Goal: Information Seeking & Learning: Understand process/instructions

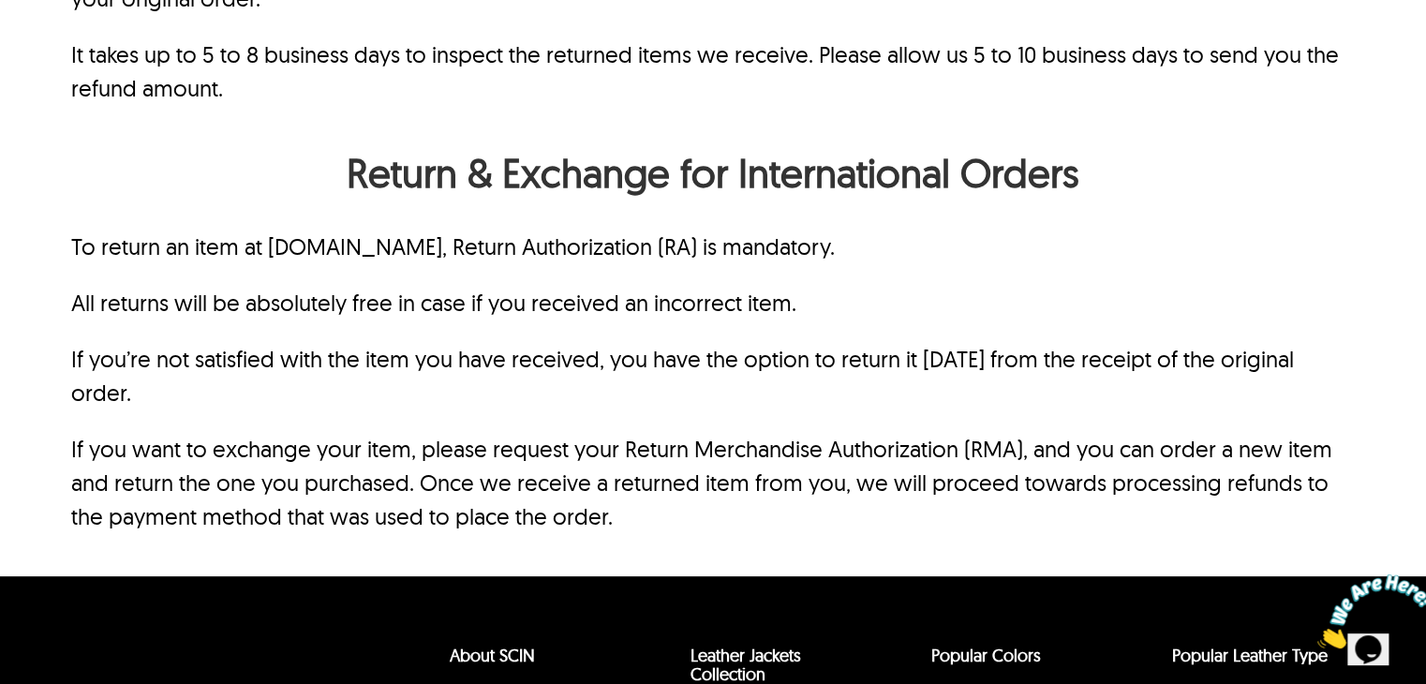
scroll to position [1870, 0]
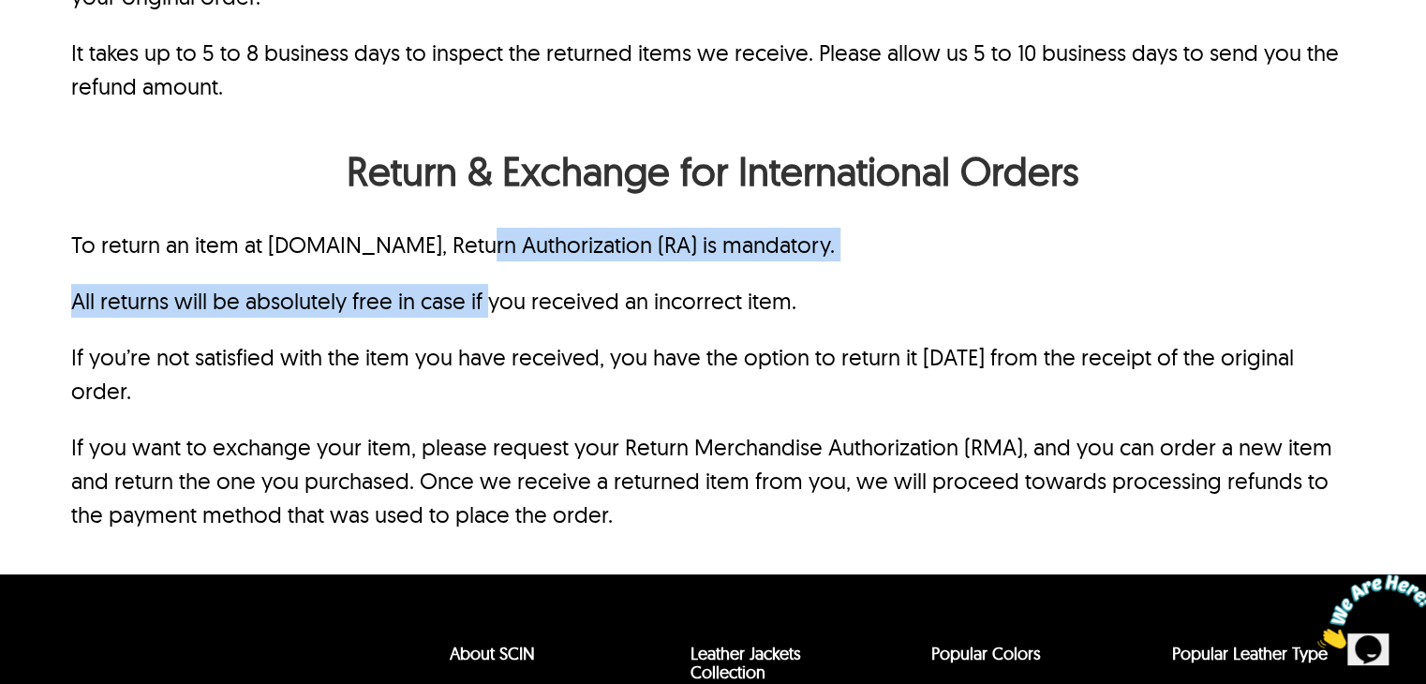
drag, startPoint x: 460, startPoint y: 248, endPoint x: 494, endPoint y: 282, distance: 47.7
click at [494, 282] on div "To return an item at [DOMAIN_NAME], Return Authorization (RA) is mandatory. All…" at bounding box center [712, 379] width 1283 height 303
click at [494, 284] on p "All returns will be absolutely free in case if you received an incorrect item." at bounding box center [712, 301] width 1283 height 34
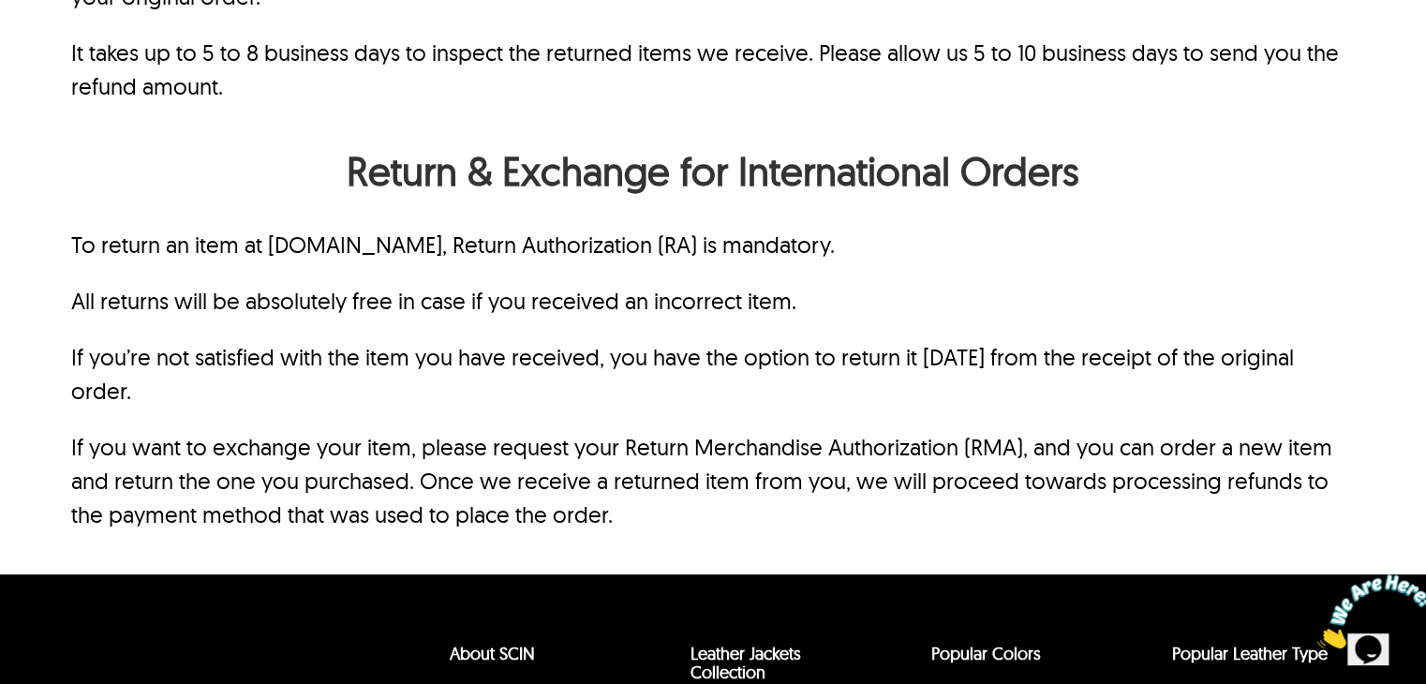
click at [494, 284] on p "All returns will be absolutely free in case if you received an incorrect item." at bounding box center [712, 301] width 1283 height 34
drag, startPoint x: 244, startPoint y: 353, endPoint x: 631, endPoint y: 365, distance: 388.0
click at [631, 365] on p "If you’re not satisfied with the item you have received, you have the option to…" at bounding box center [712, 373] width 1283 height 67
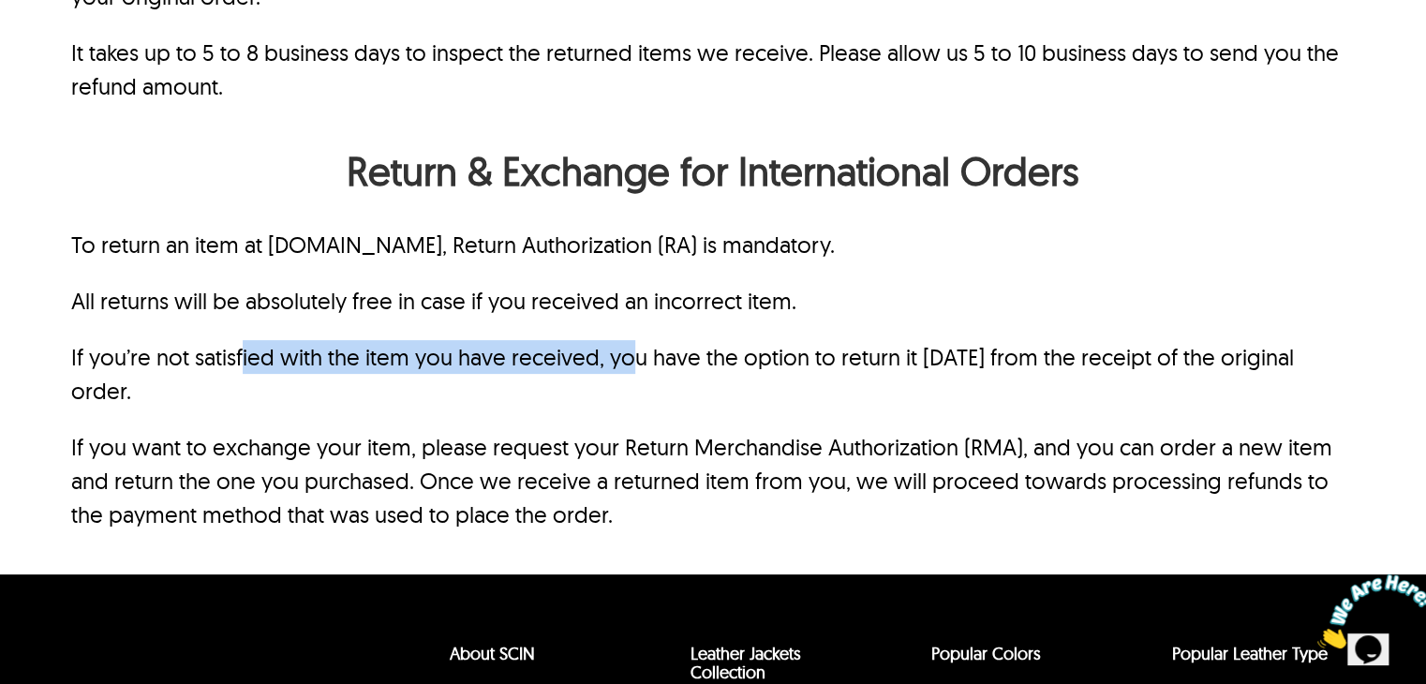
click at [631, 365] on p "If you’re not satisfied with the item you have received, you have the option to…" at bounding box center [712, 373] width 1283 height 67
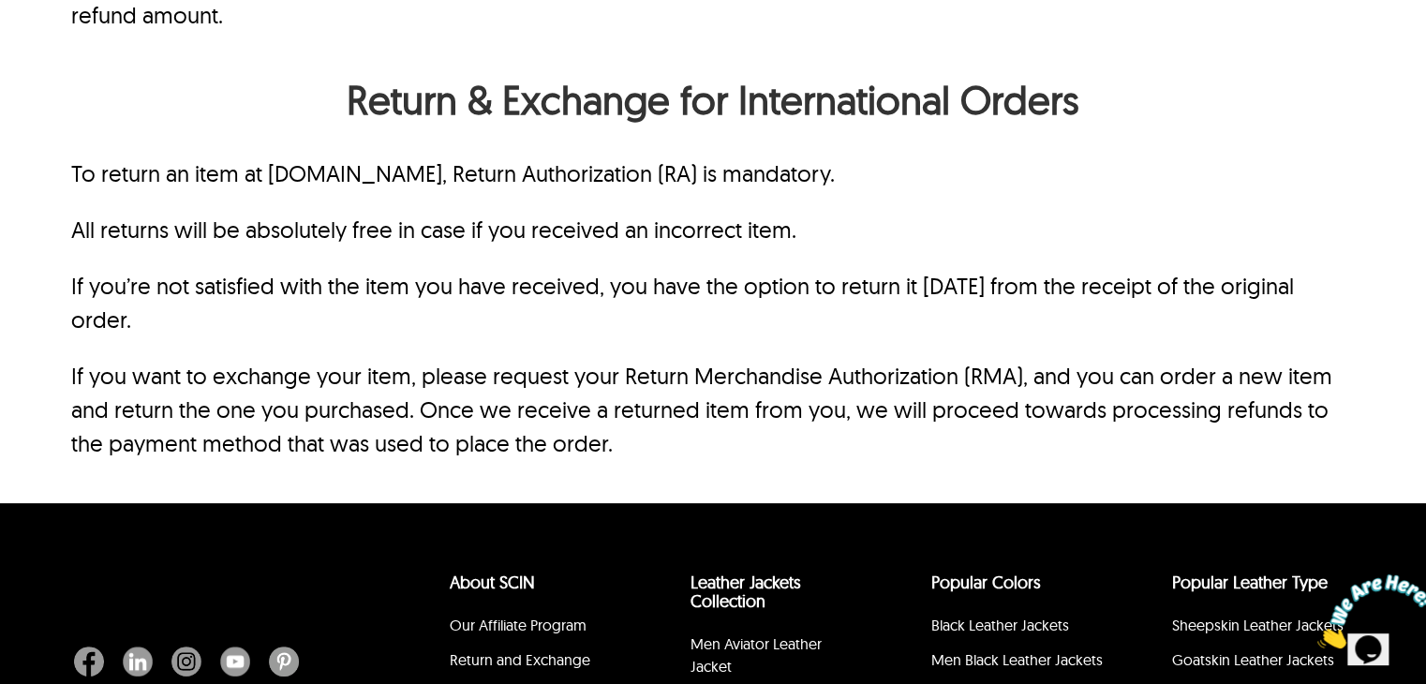
scroll to position [1963, 0]
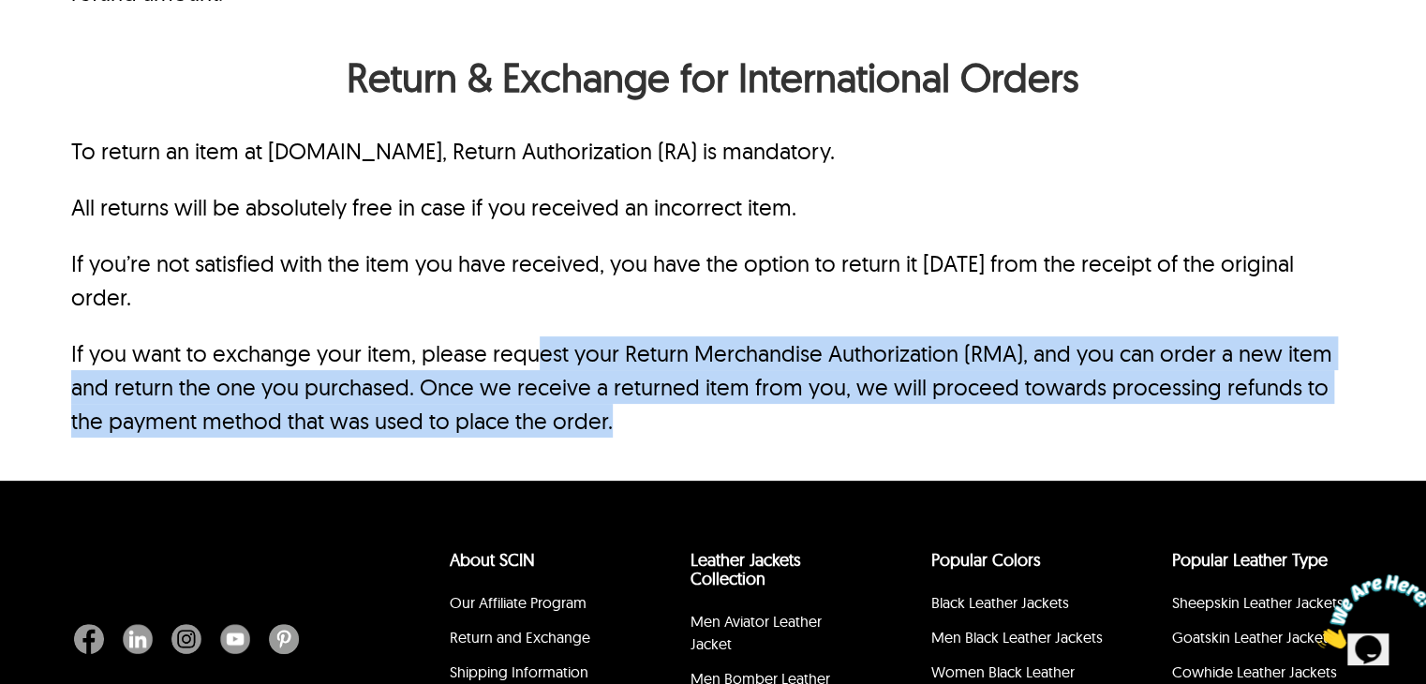
drag, startPoint x: 532, startPoint y: 365, endPoint x: 631, endPoint y: 406, distance: 107.1
click at [631, 406] on p "If you want to exchange your item, please request your Return Merchandise Autho…" at bounding box center [712, 386] width 1283 height 101
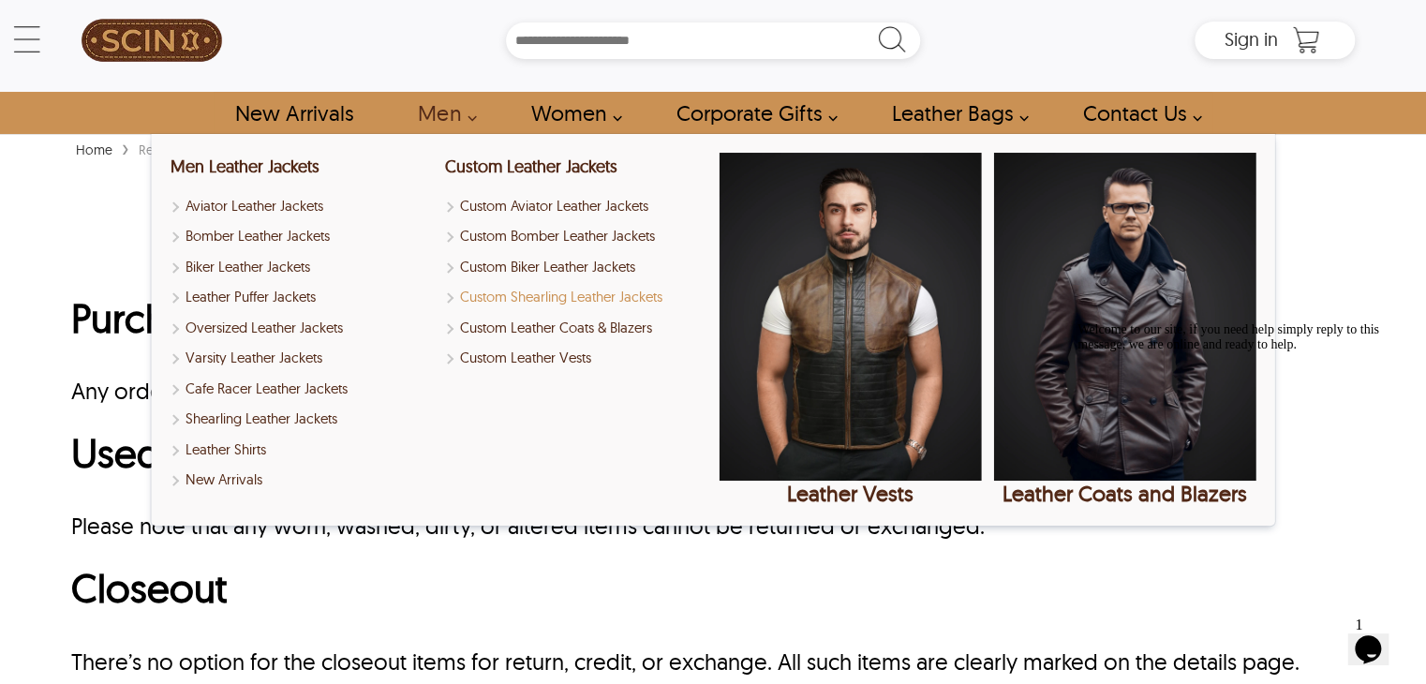
scroll to position [13, 0]
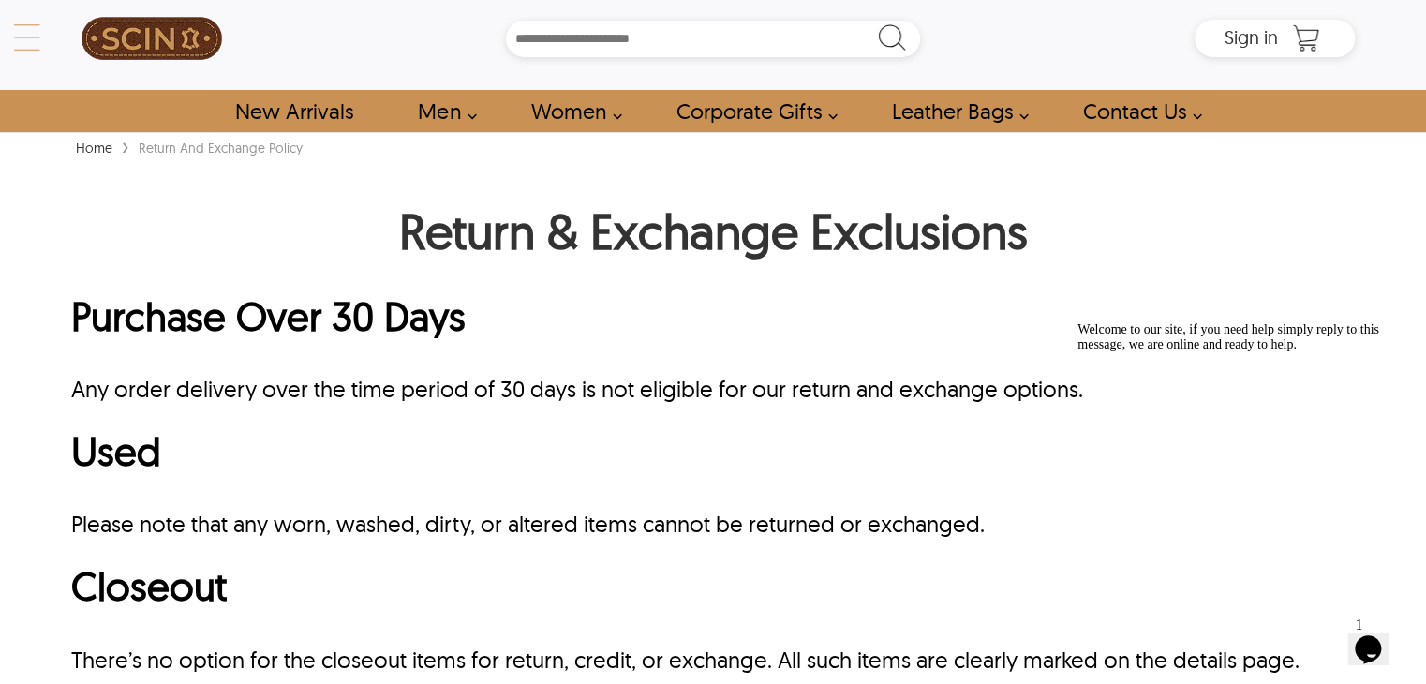
click at [71, 23] on div "← Menu New Arrivals Men Leather Jackets Aviator Leather Jackets Bomber Leather …" at bounding box center [712, 38] width 1283 height 103
